Goal: Answer question/provide support: Share knowledge or assist other users

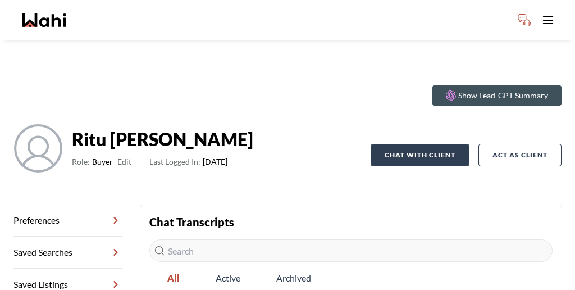
click at [432, 144] on button "Chat with client" at bounding box center [420, 155] width 99 height 22
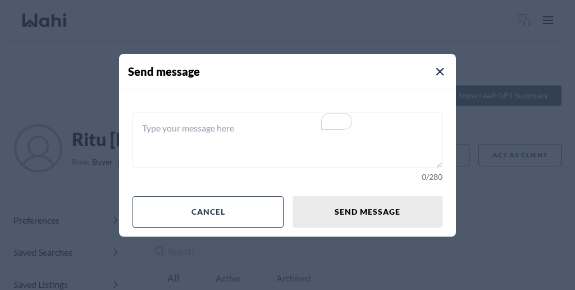
click at [274, 141] on textarea "To enrich screen reader interactions, please activate Accessibility in Grammarl…" at bounding box center [288, 140] width 310 height 56
click at [437, 76] on icon "Close Modal" at bounding box center [441, 72] width 8 height 8
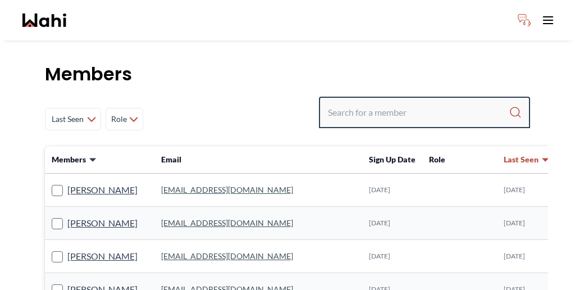
click at [414, 102] on input "Search input" at bounding box center [418, 112] width 181 height 20
paste input "[PERSON_NAME]"
type input "[PERSON_NAME]"
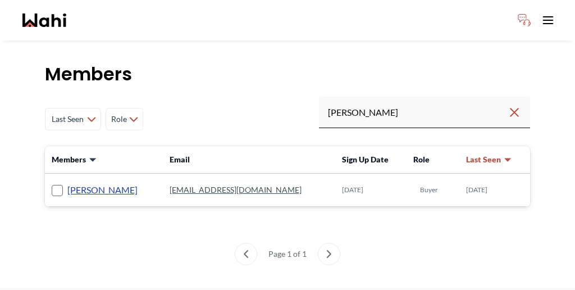
click at [84, 183] on link "[PERSON_NAME]" at bounding box center [102, 190] width 70 height 15
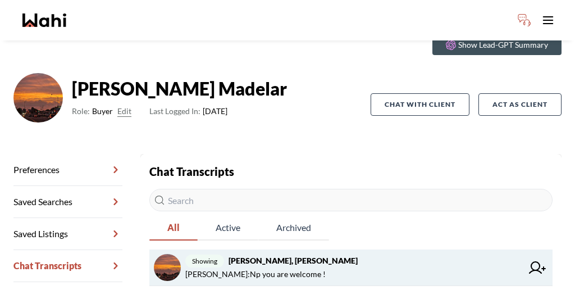
click at [241, 268] on span "[PERSON_NAME] : Np you are welcome !" at bounding box center [255, 274] width 140 height 13
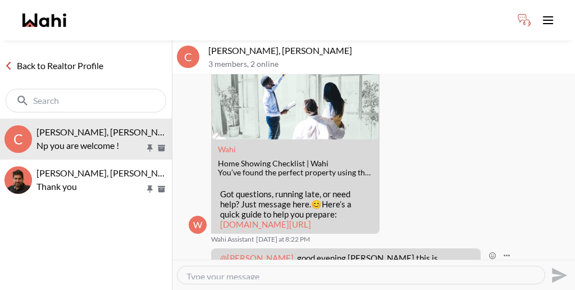
scroll to position [361, 0]
